Goal: Book appointment/travel/reservation

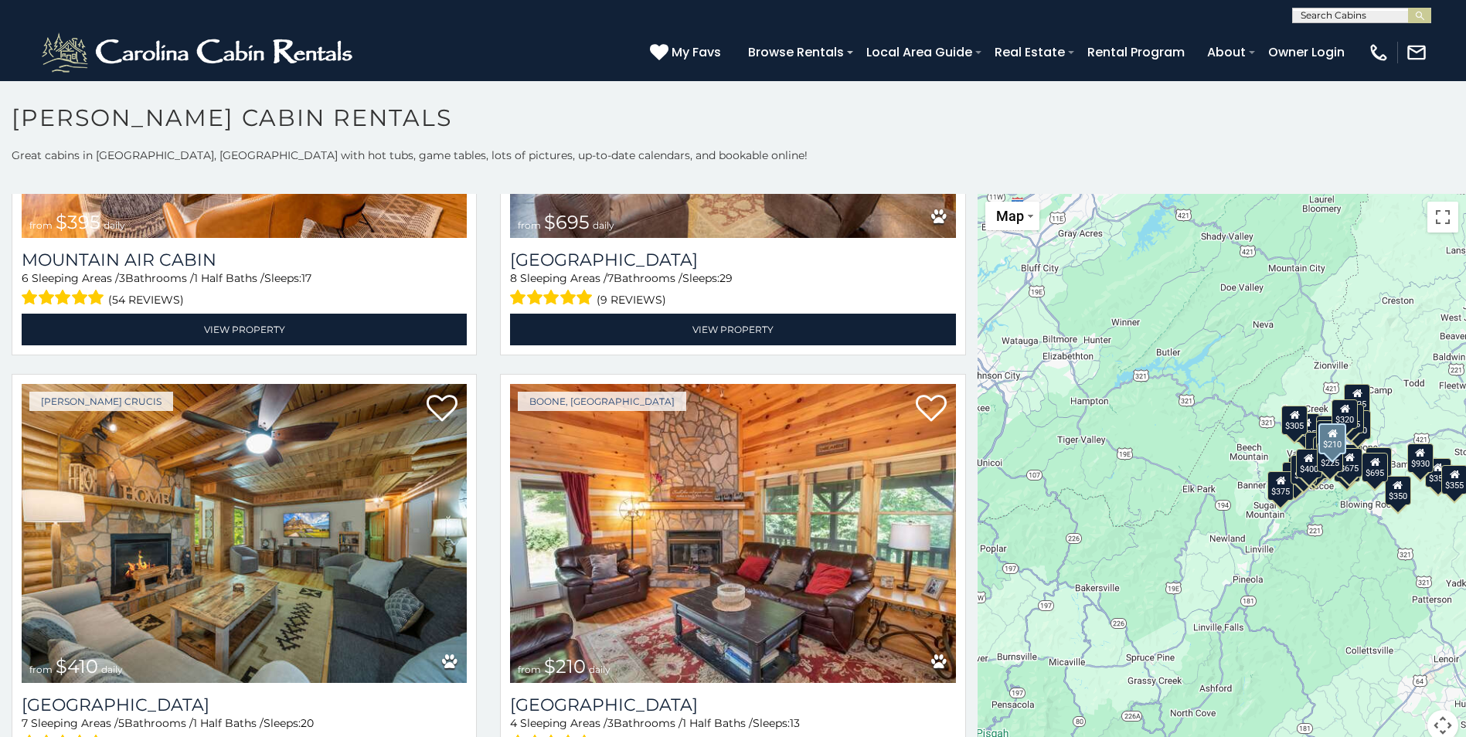
scroll to position [5640, 0]
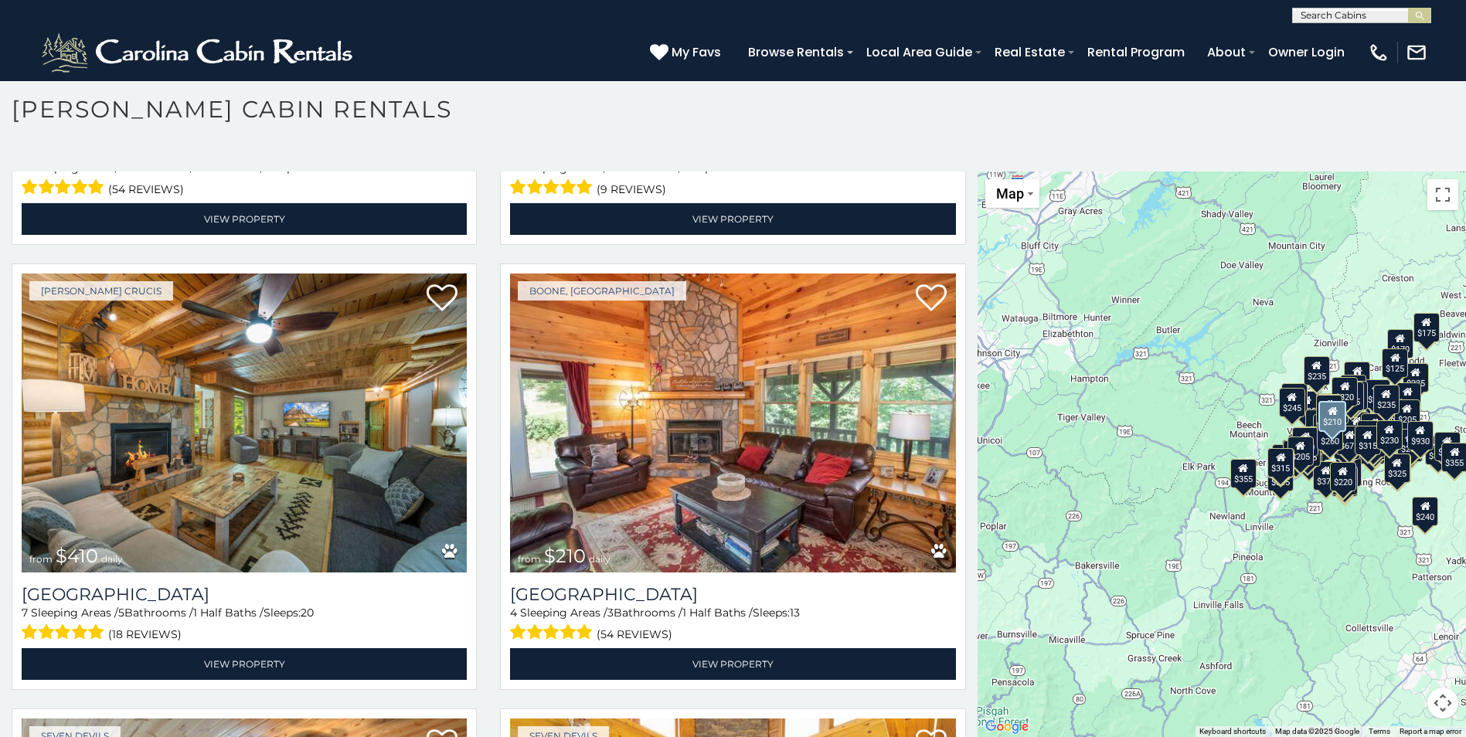
scroll to position [5334, 0]
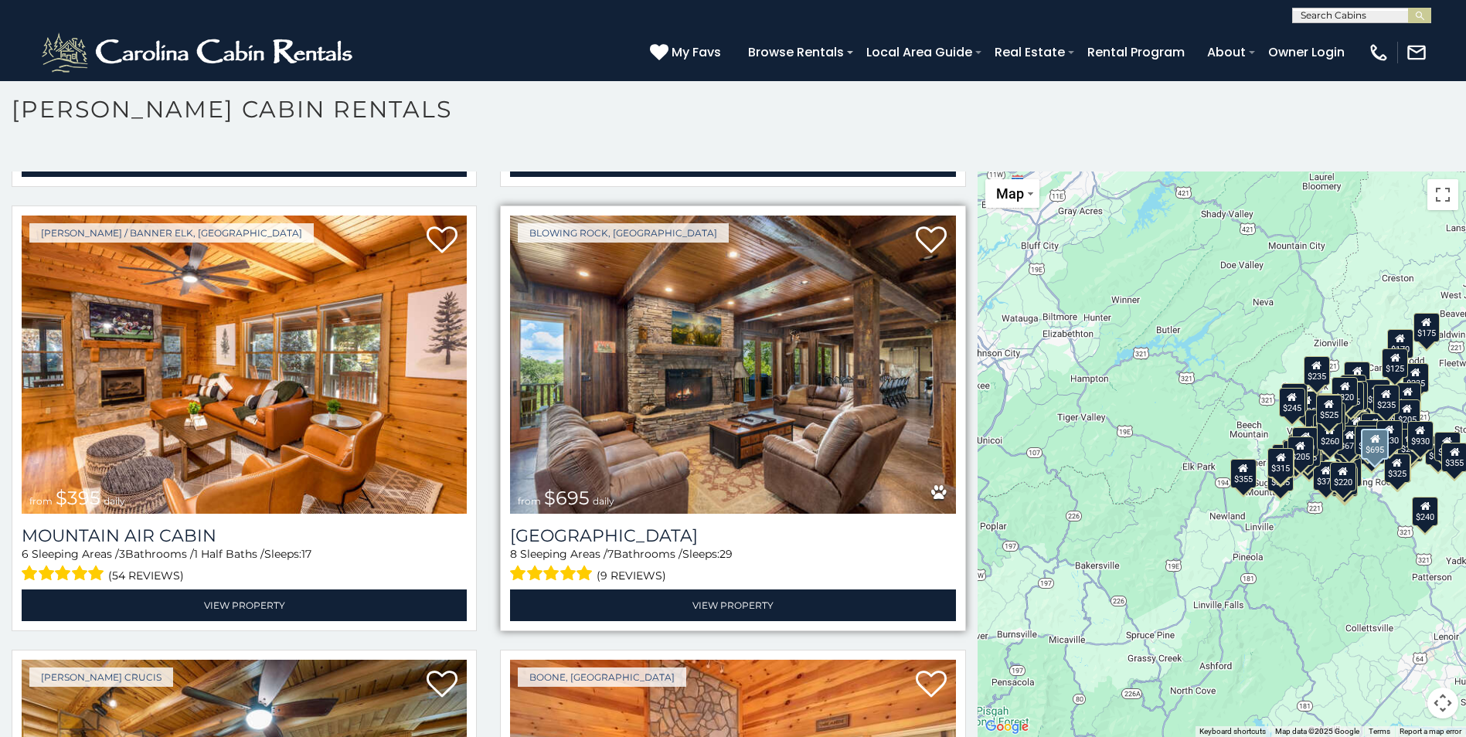
click at [693, 297] on img at bounding box center [732, 365] width 445 height 298
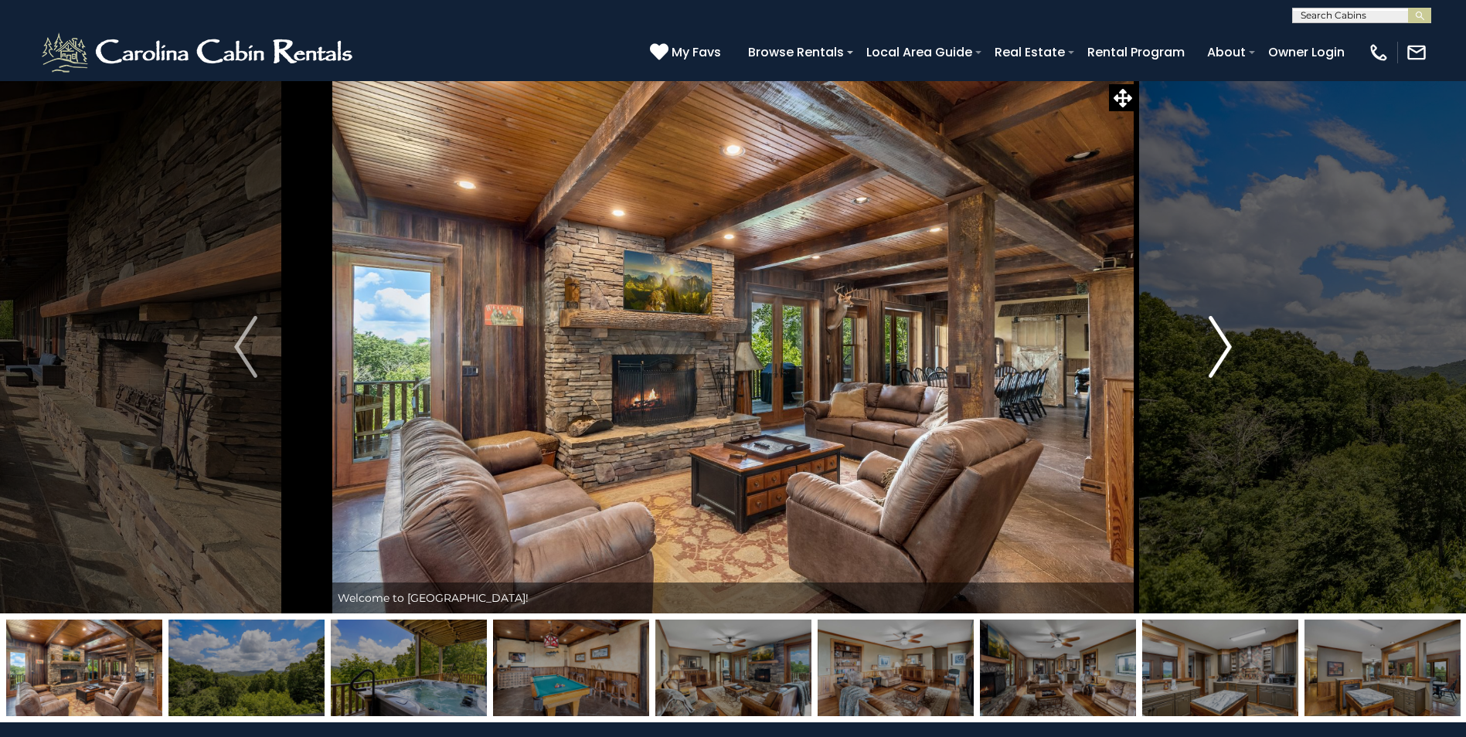
click at [1218, 334] on img "Next" at bounding box center [1219, 347] width 23 height 62
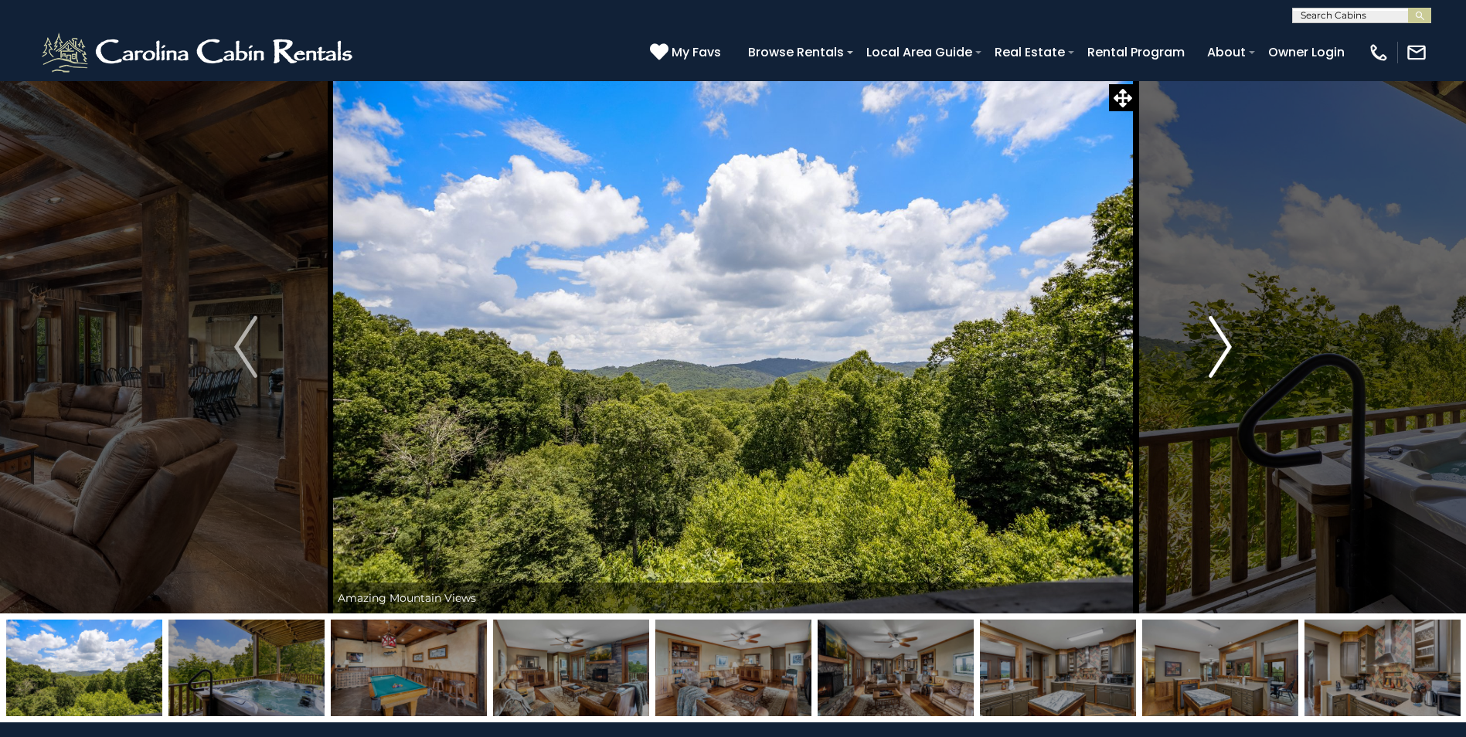
click at [1218, 334] on img "Next" at bounding box center [1219, 347] width 23 height 62
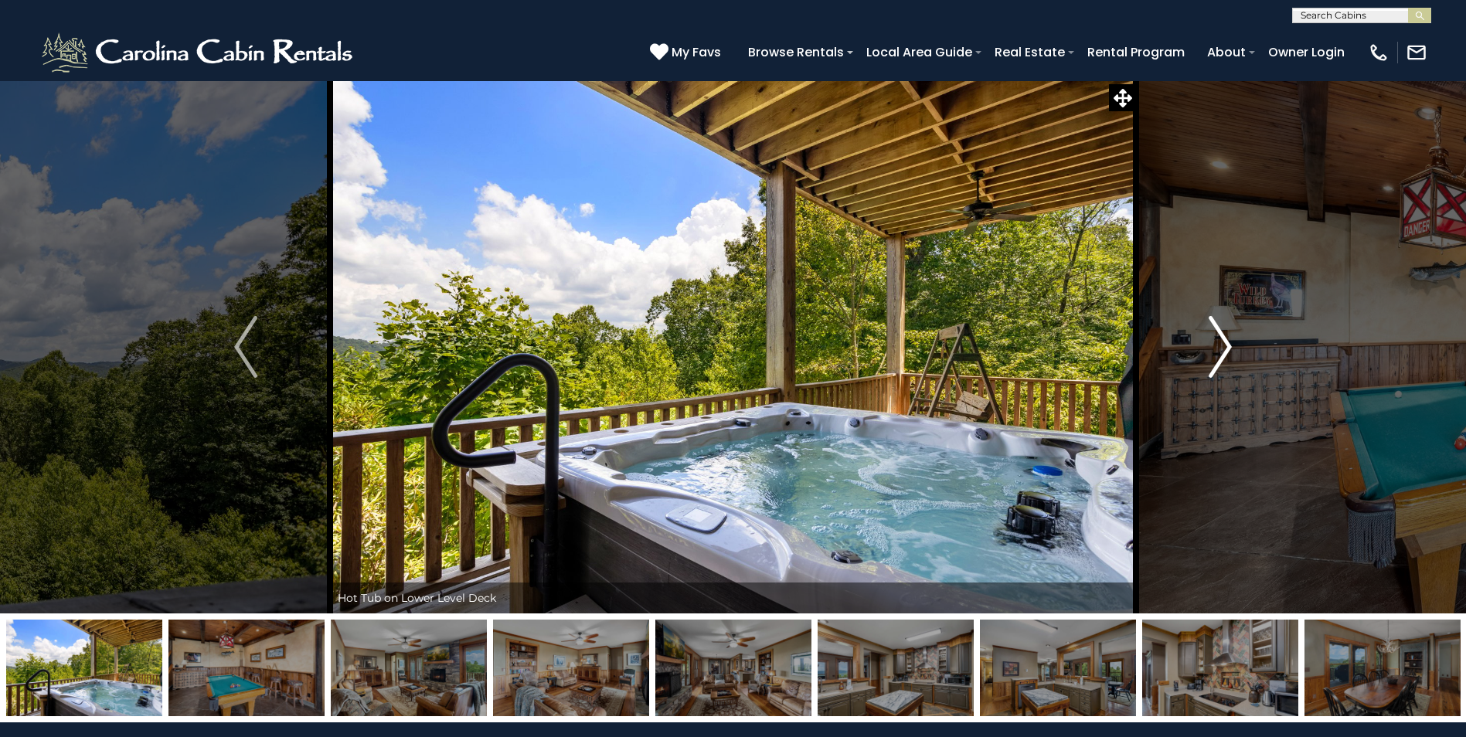
click at [1218, 334] on img "Next" at bounding box center [1219, 347] width 23 height 62
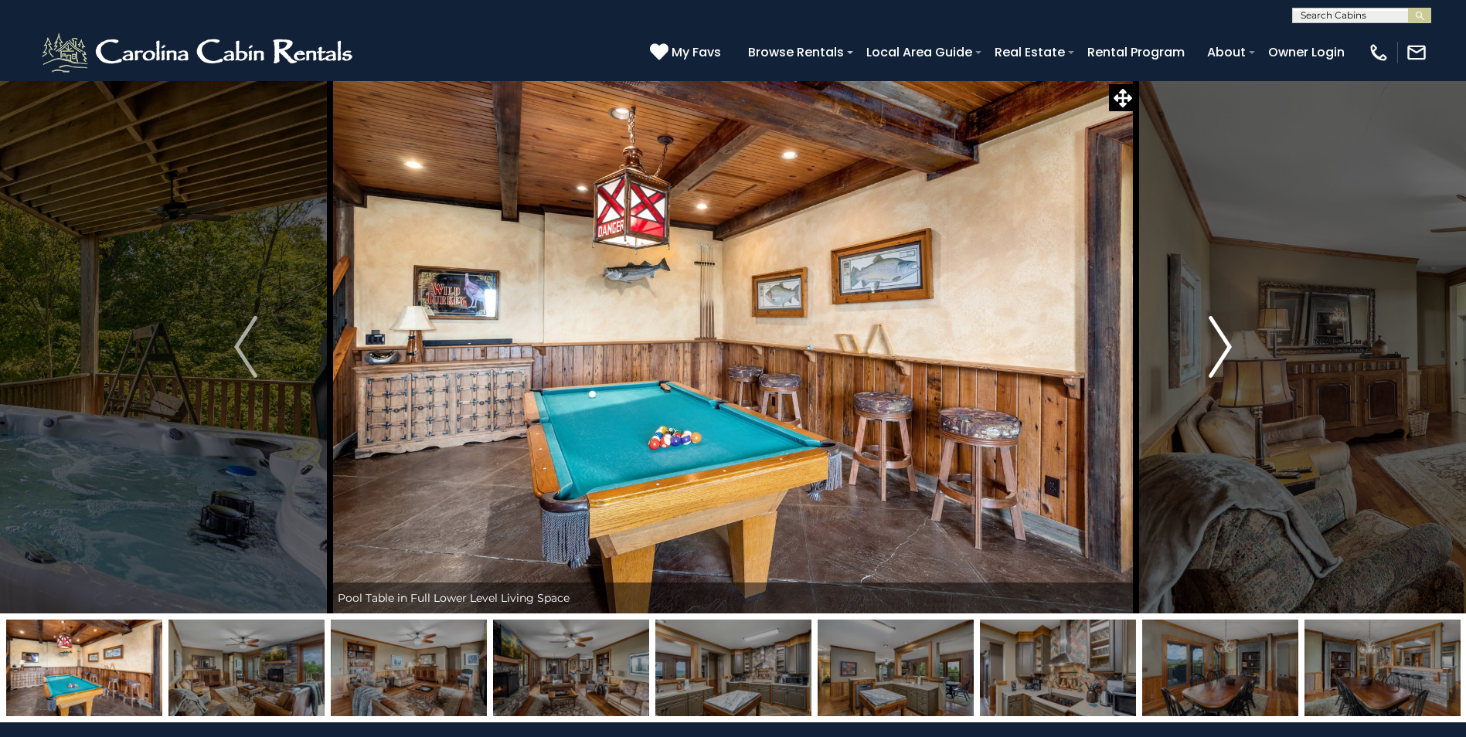
click at [1218, 334] on img "Next" at bounding box center [1219, 347] width 23 height 62
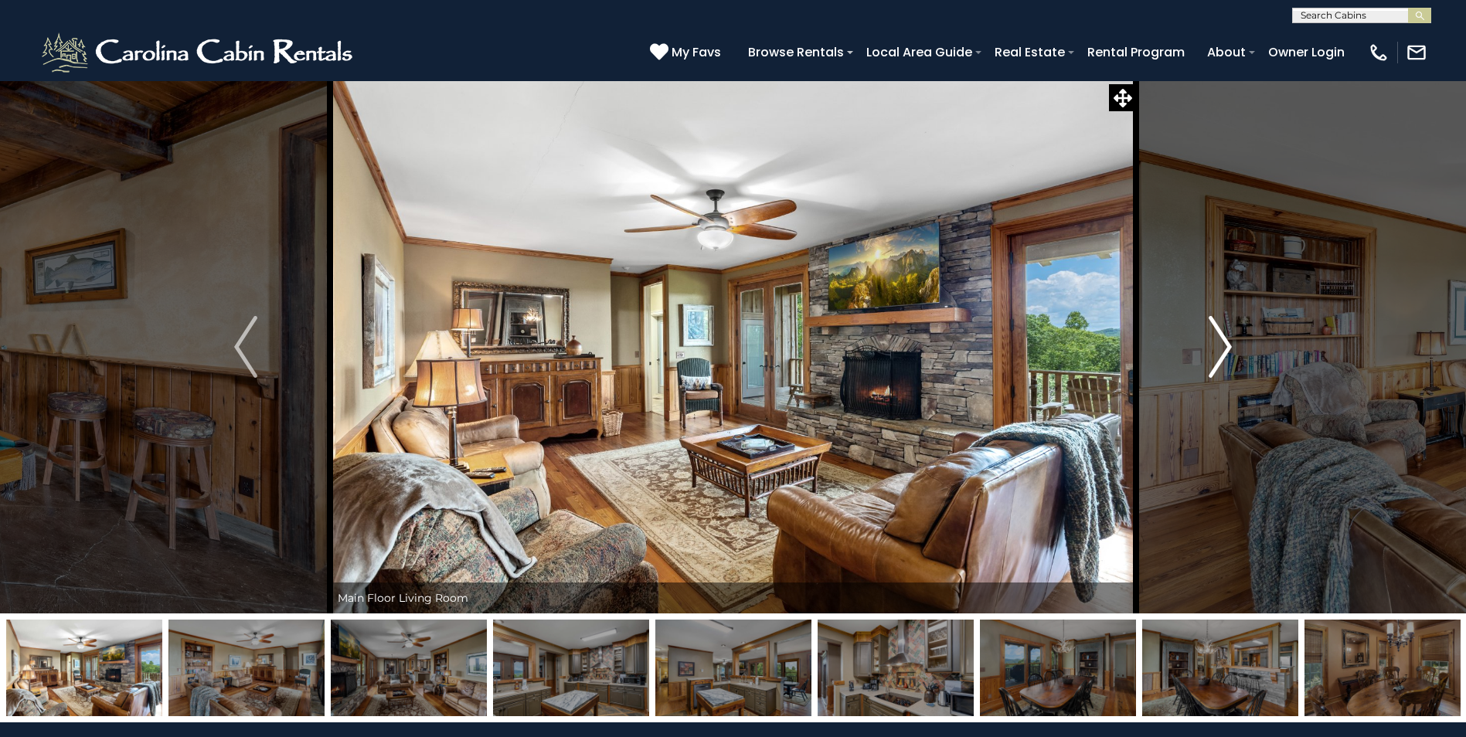
click at [1218, 335] on img "Next" at bounding box center [1219, 347] width 23 height 62
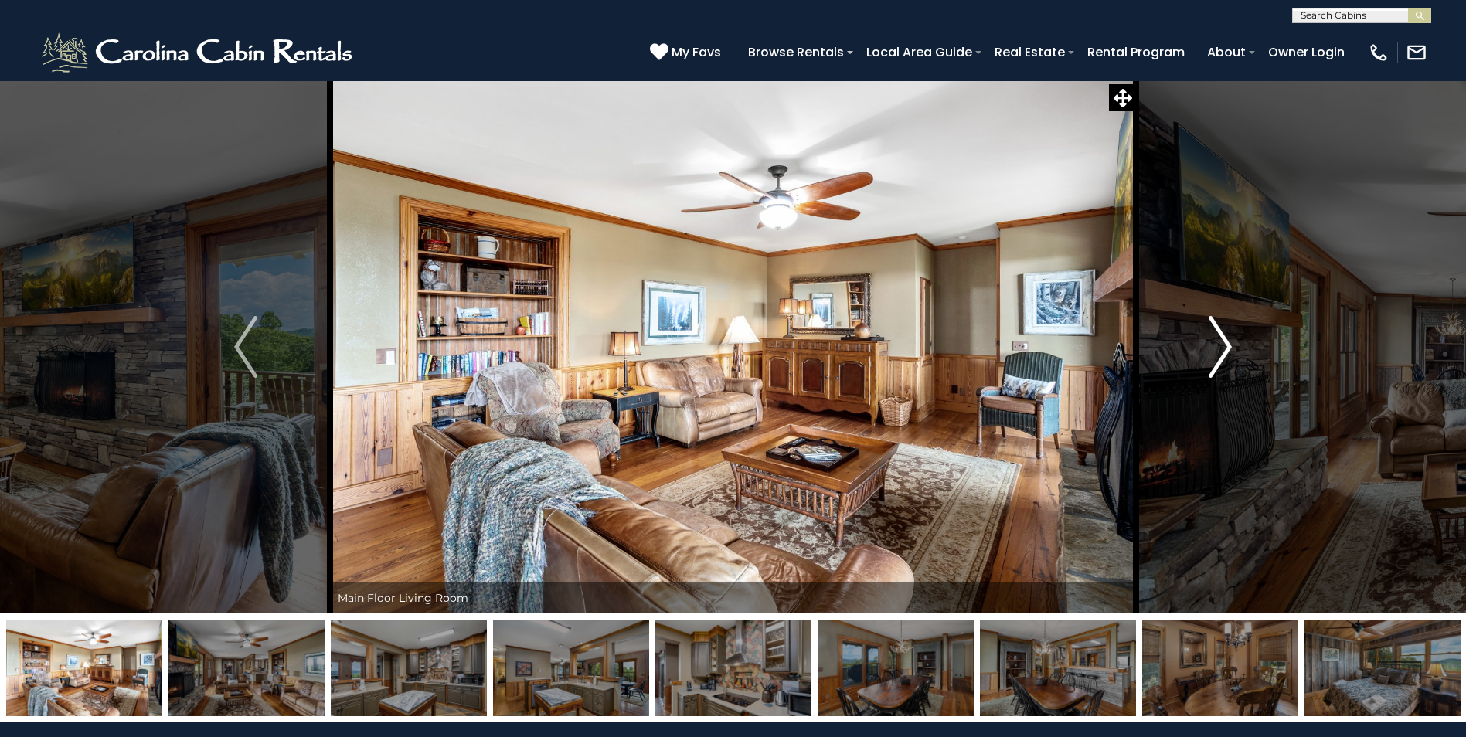
click at [1218, 335] on img "Next" at bounding box center [1219, 347] width 23 height 62
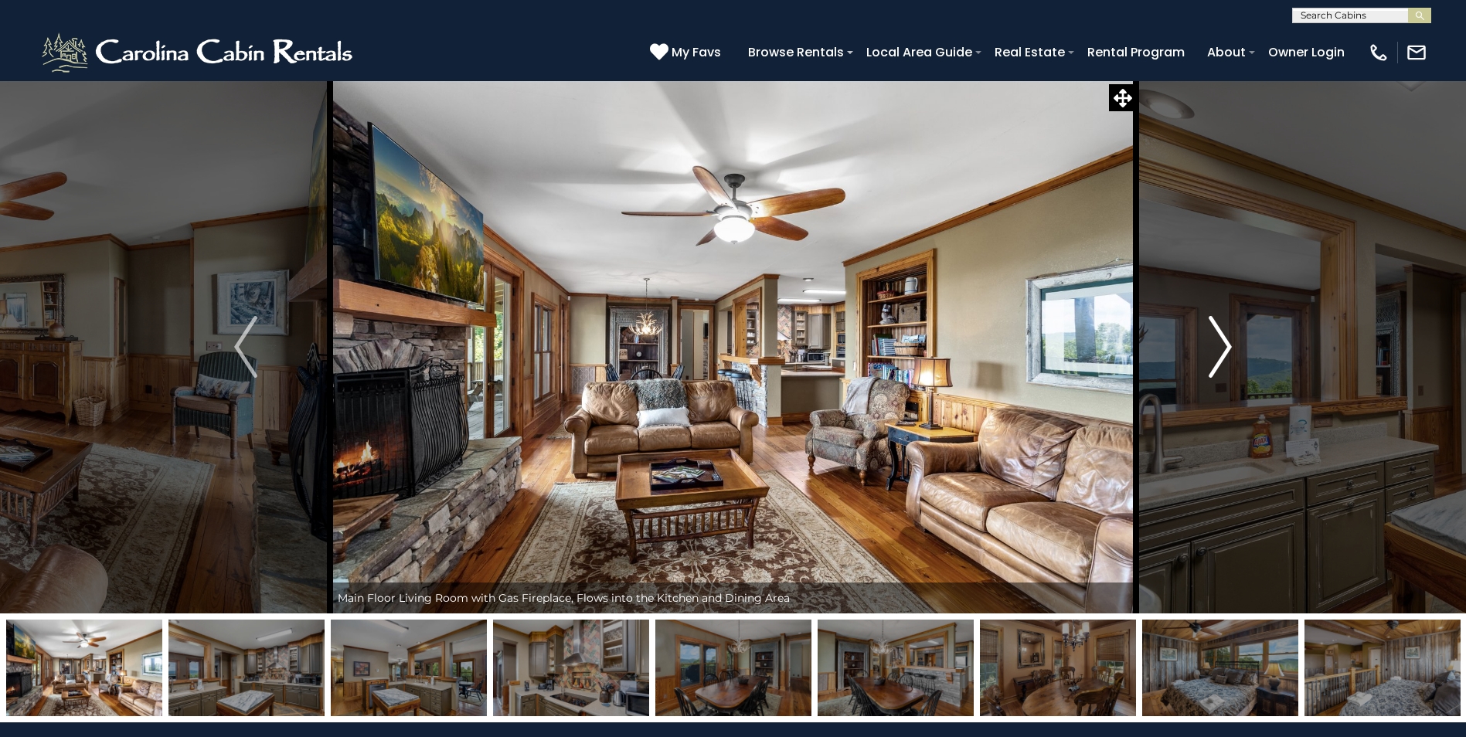
click at [1218, 335] on img "Next" at bounding box center [1219, 347] width 23 height 62
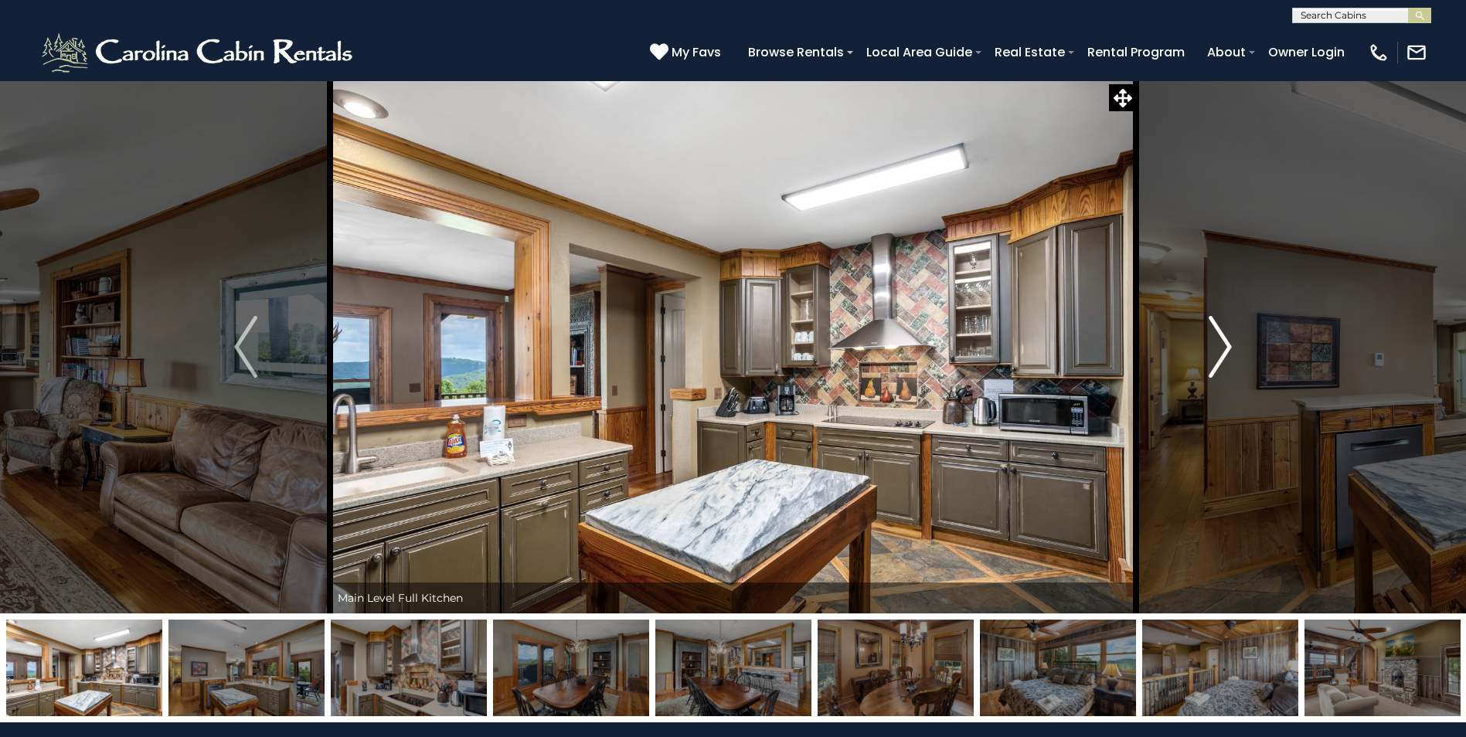
click at [1218, 335] on img "Next" at bounding box center [1219, 347] width 23 height 62
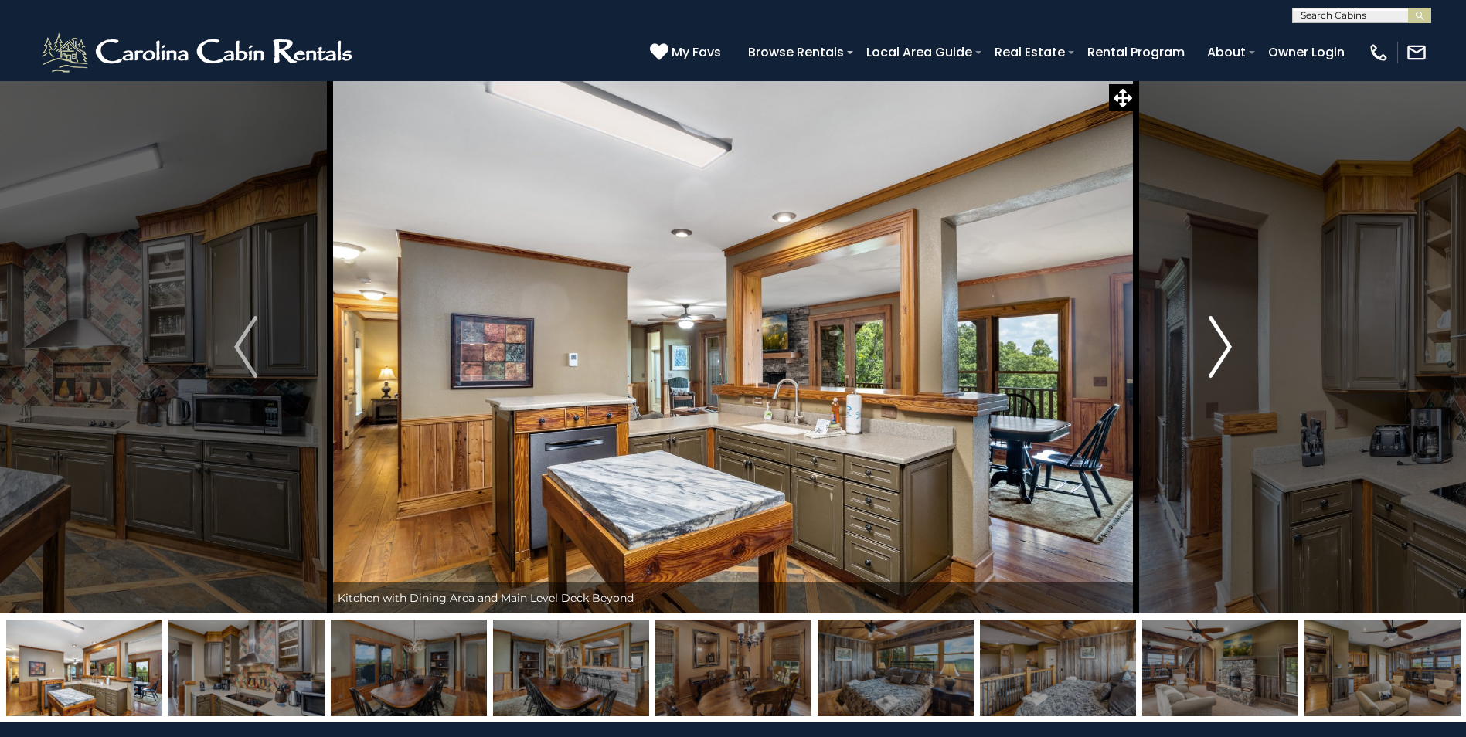
click at [1218, 335] on img "Next" at bounding box center [1219, 347] width 23 height 62
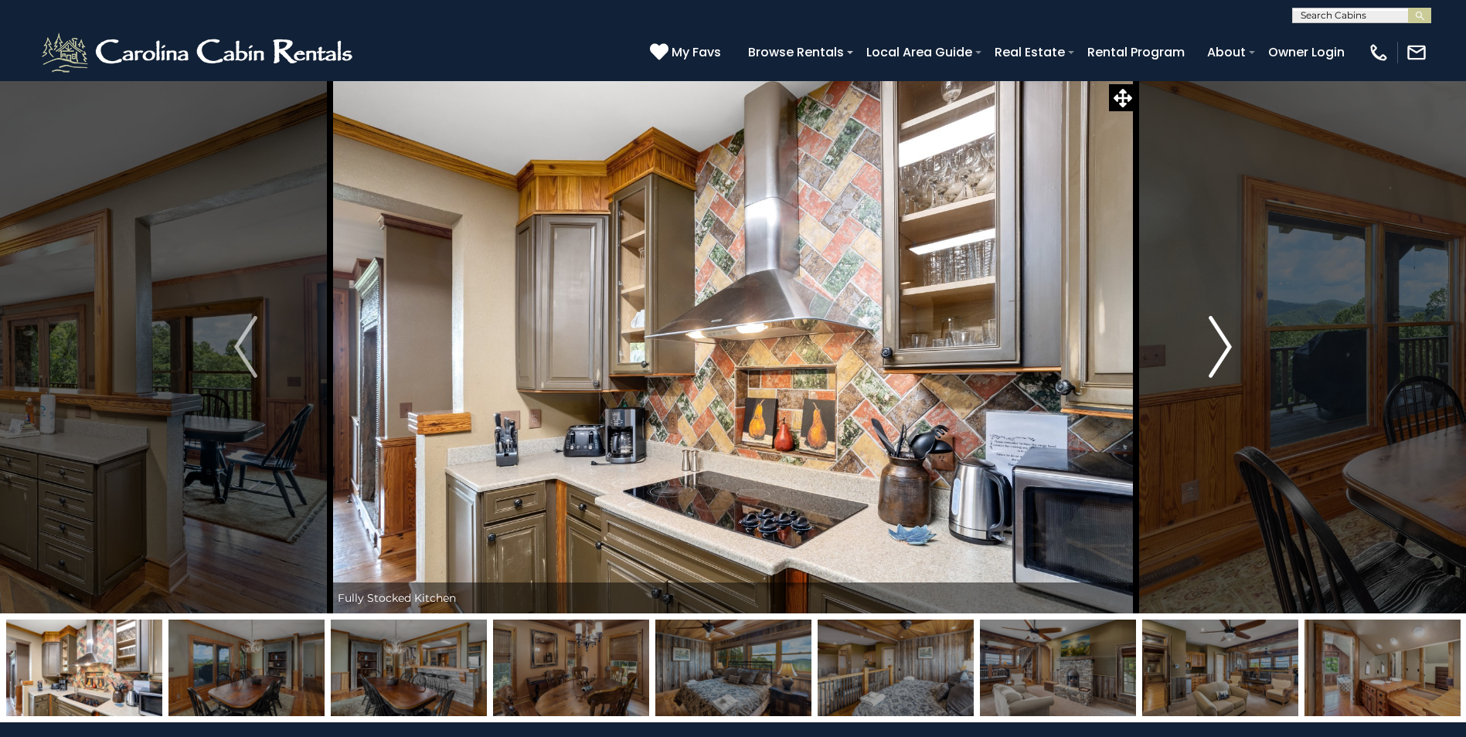
click at [1218, 335] on img "Next" at bounding box center [1219, 347] width 23 height 62
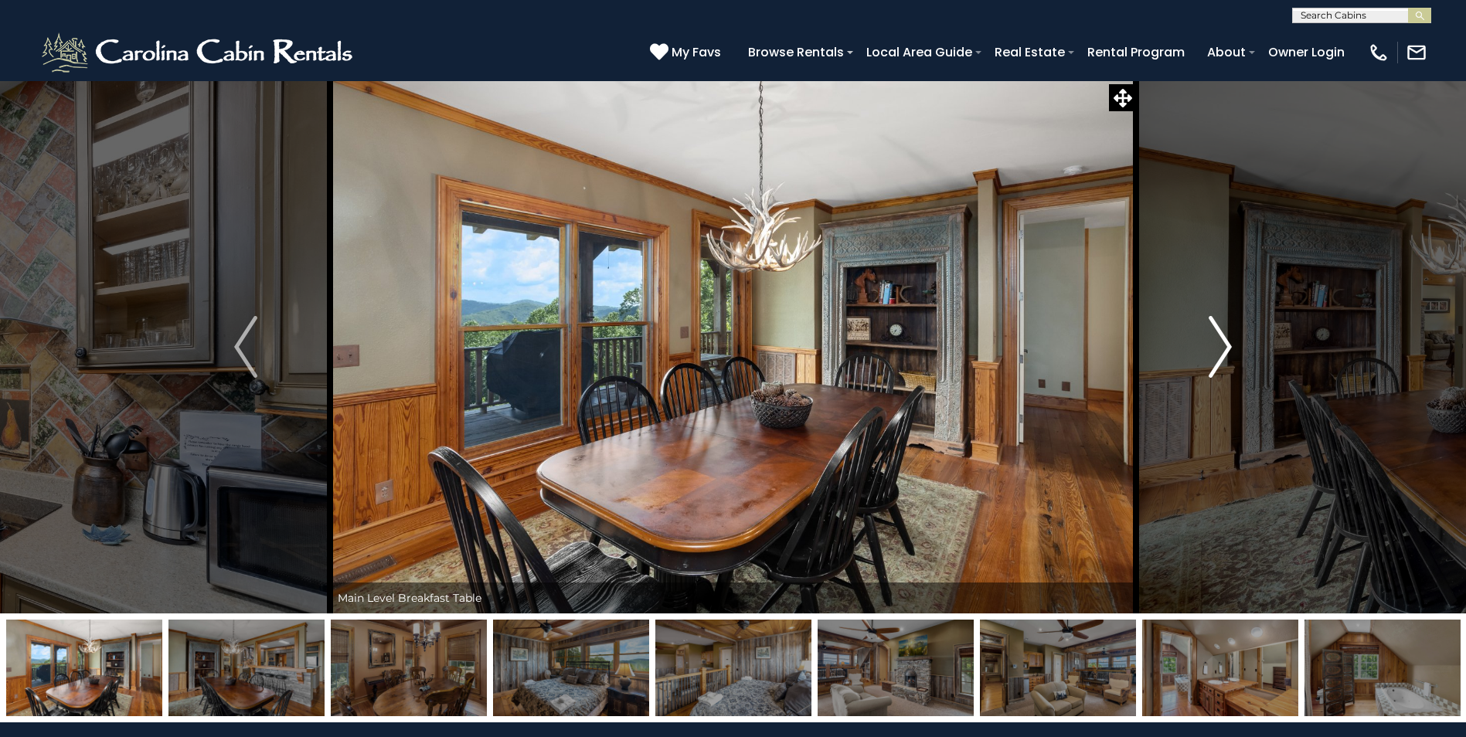
click at [1218, 335] on img "Next" at bounding box center [1219, 347] width 23 height 62
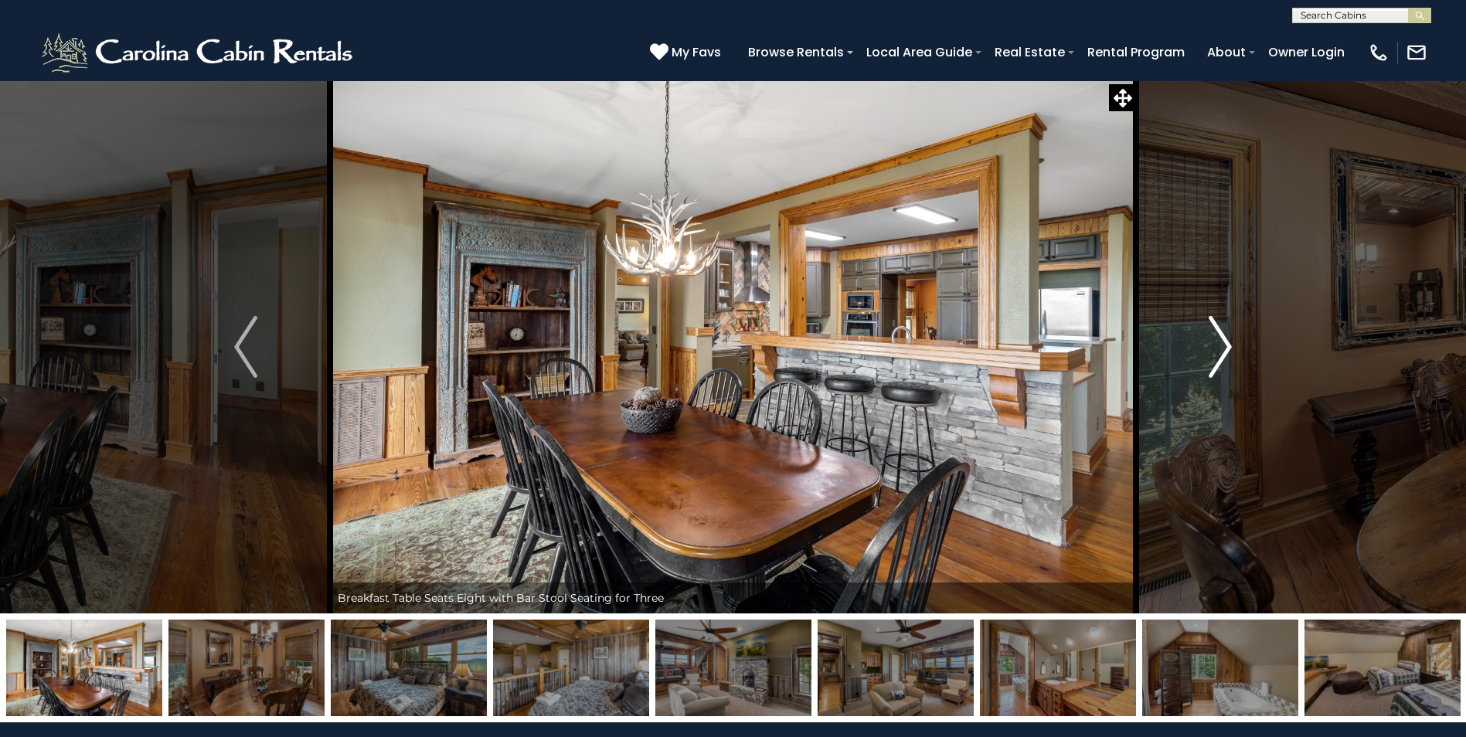
click at [1218, 335] on img "Next" at bounding box center [1219, 347] width 23 height 62
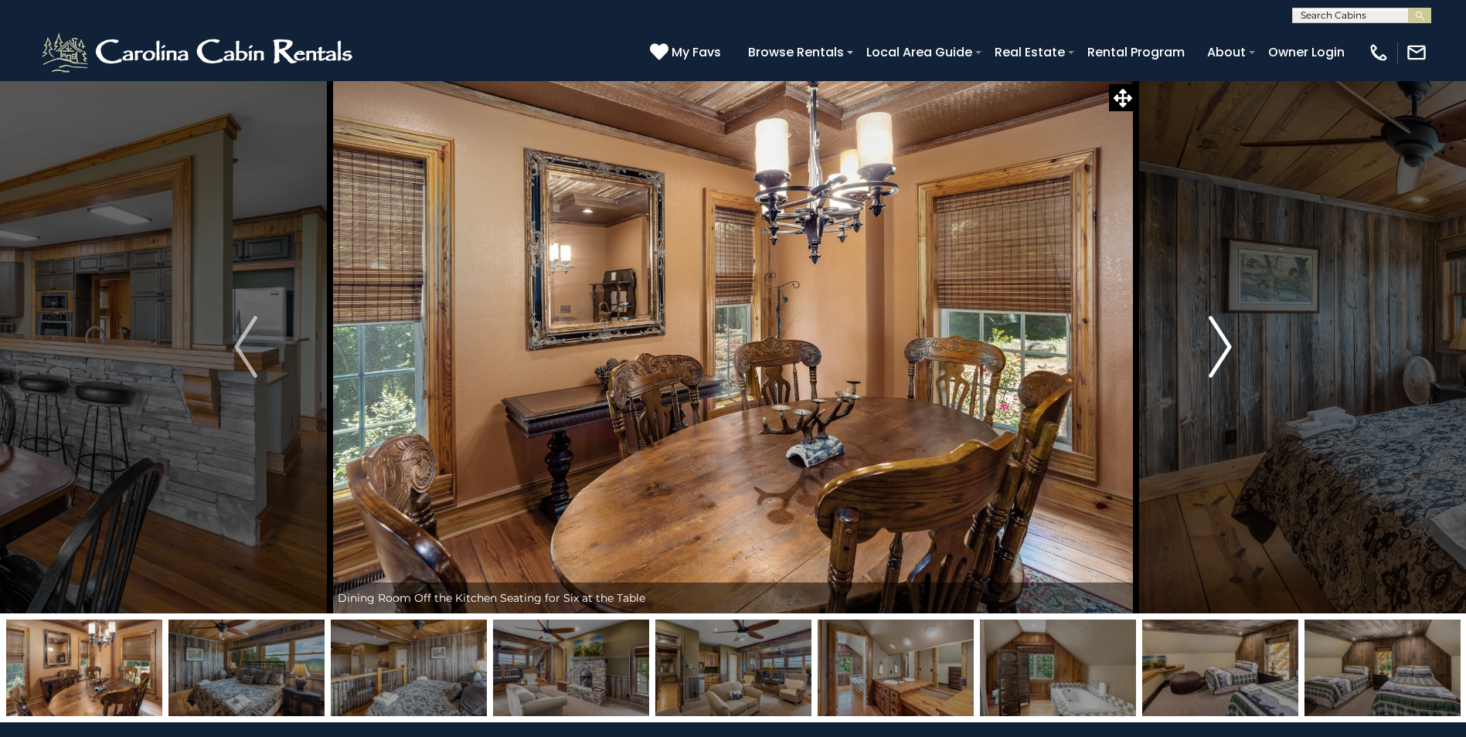
click at [1218, 335] on img "Next" at bounding box center [1219, 347] width 23 height 62
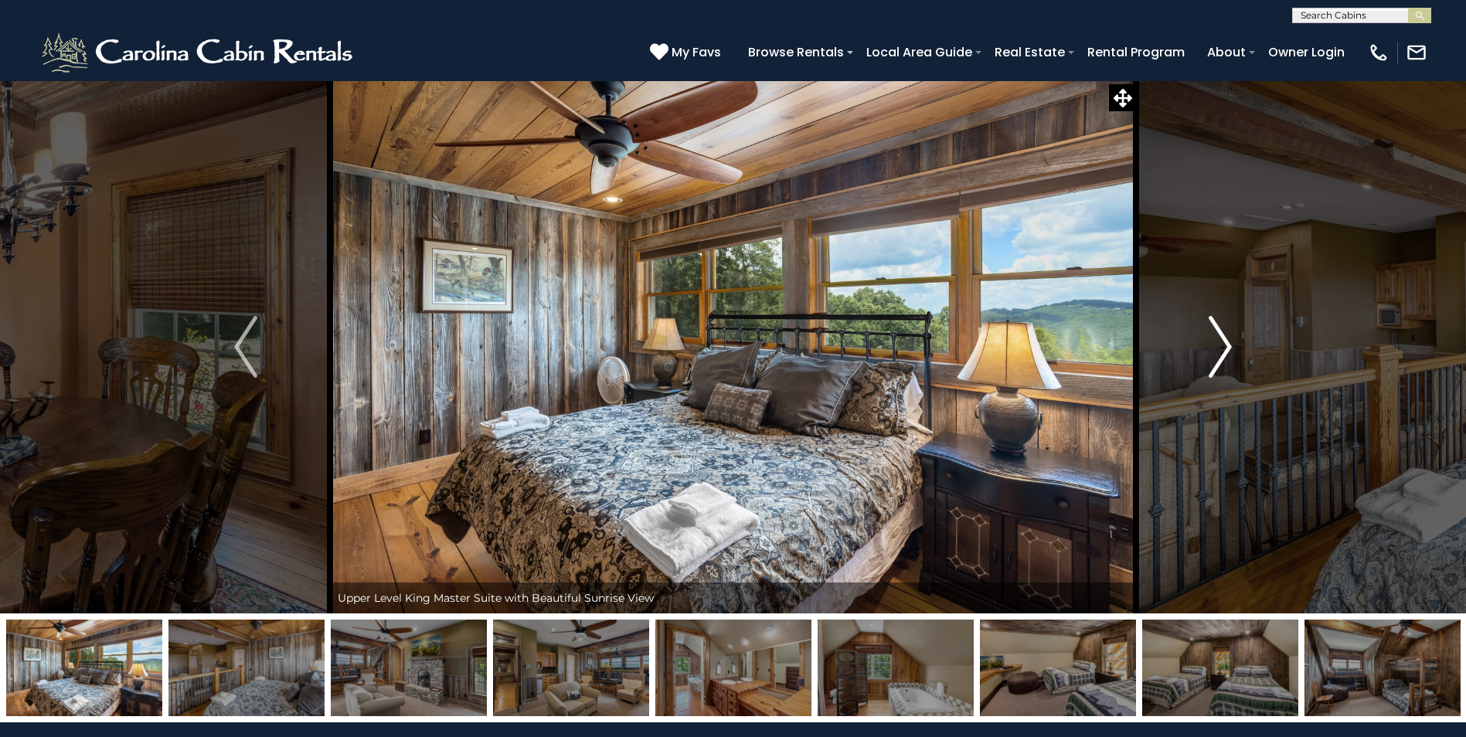
click at [1218, 335] on img "Next" at bounding box center [1219, 347] width 23 height 62
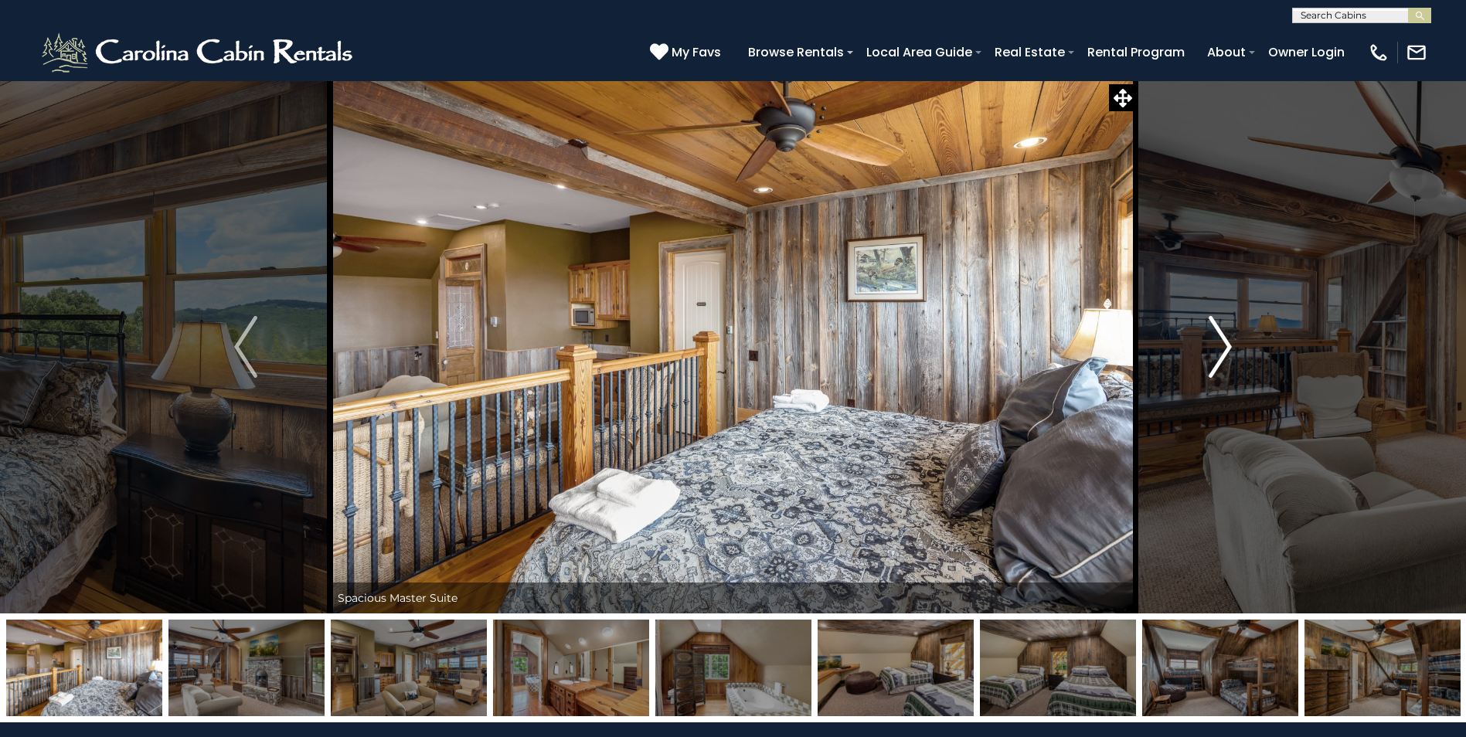
click at [1218, 335] on img "Next" at bounding box center [1219, 347] width 23 height 62
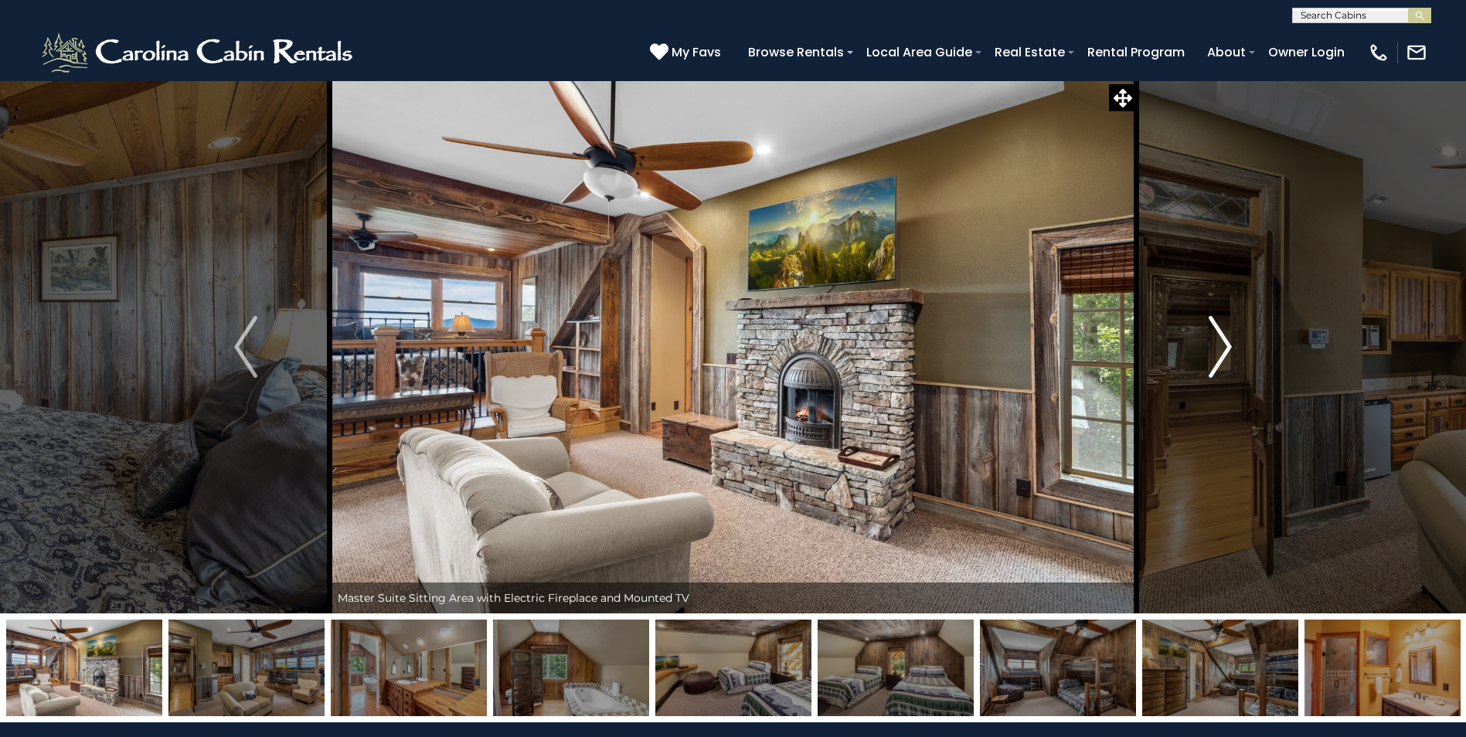
click at [1218, 335] on img "Next" at bounding box center [1219, 347] width 23 height 62
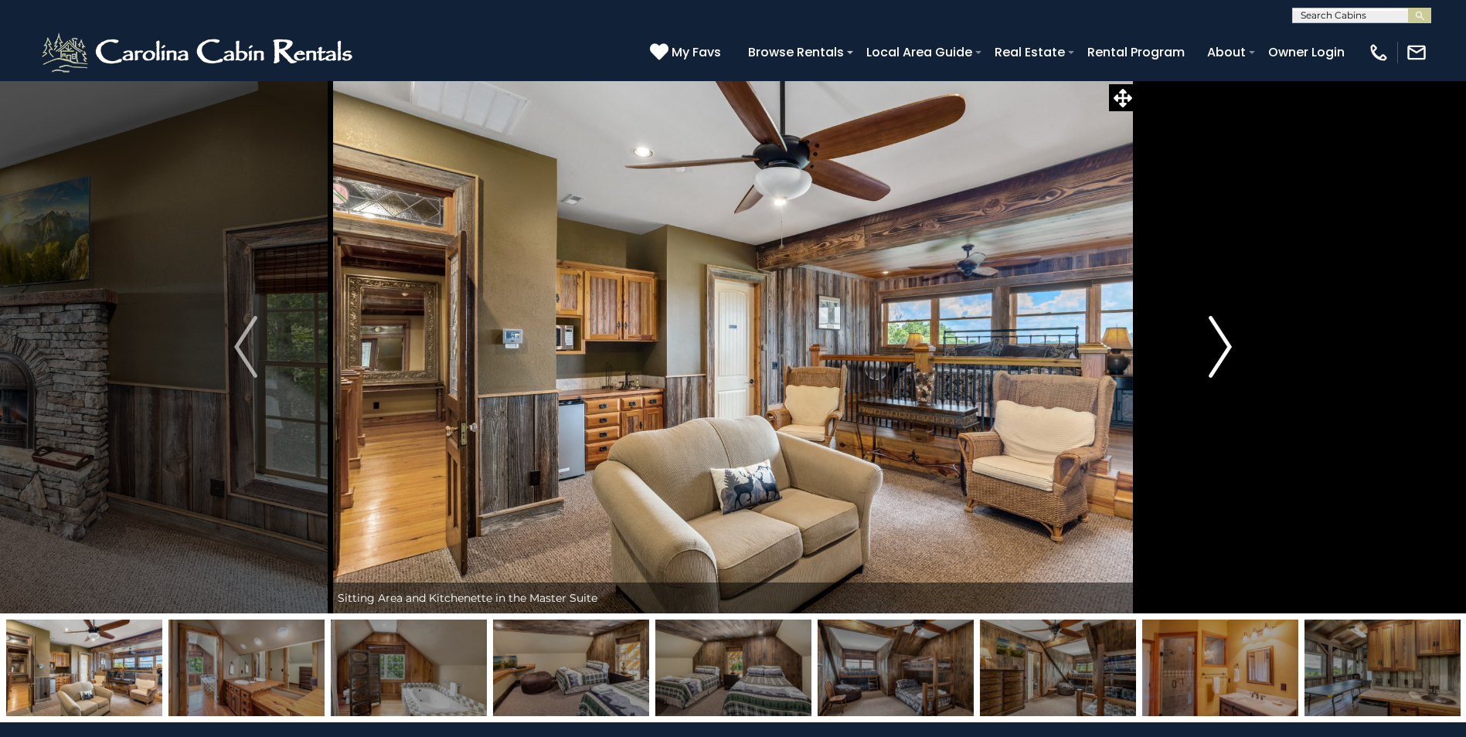
click at [1218, 335] on img "Next" at bounding box center [1219, 347] width 23 height 62
